Goal: Navigation & Orientation: Find specific page/section

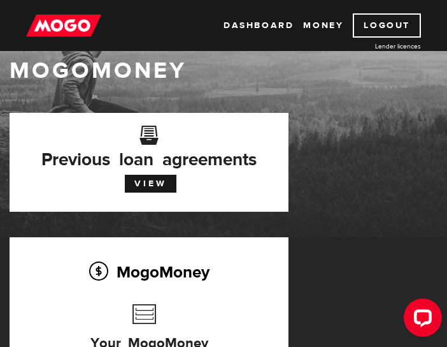
scroll to position [25, 0]
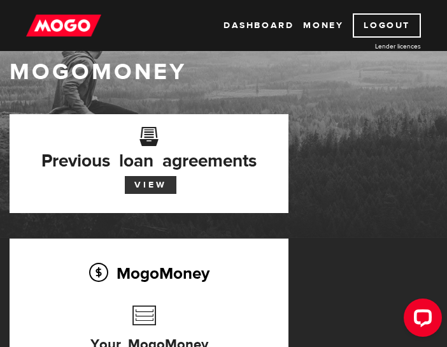
click at [147, 181] on link "View" at bounding box center [151, 185] width 52 height 18
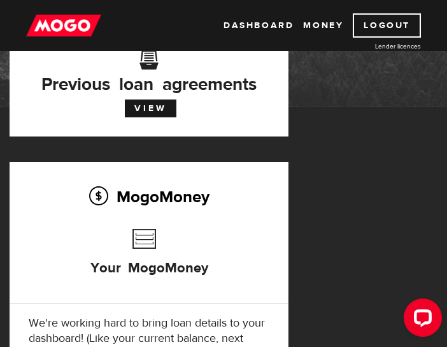
scroll to position [76, 0]
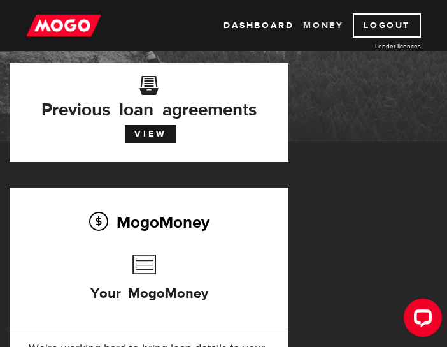
click at [332, 27] on link "Money" at bounding box center [323, 25] width 40 height 24
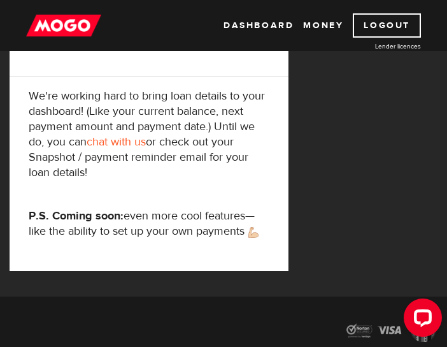
scroll to position [382, 0]
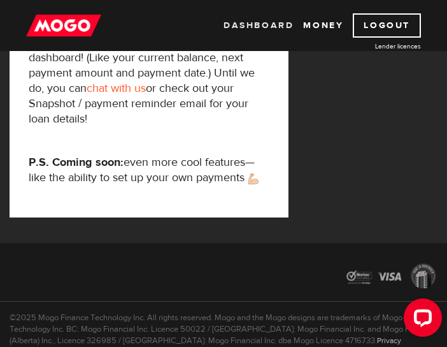
click at [290, 13] on link "Dashboard" at bounding box center [259, 25] width 70 height 24
